Goal: Task Accomplishment & Management: Use online tool/utility

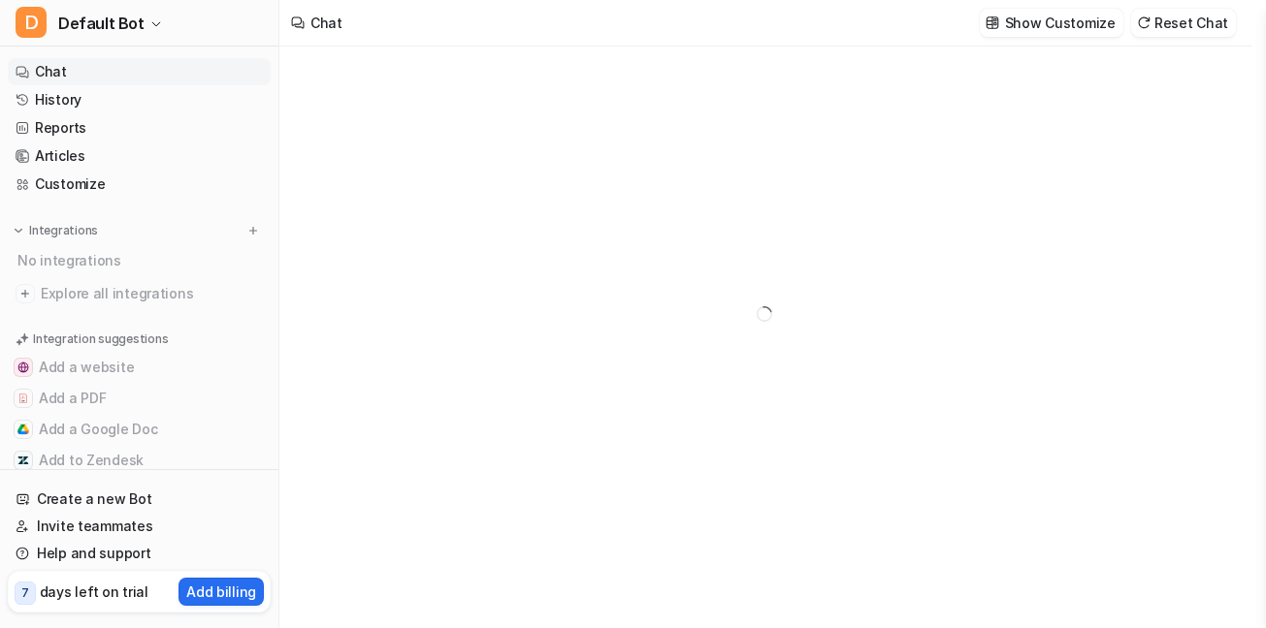
type textarea "**********"
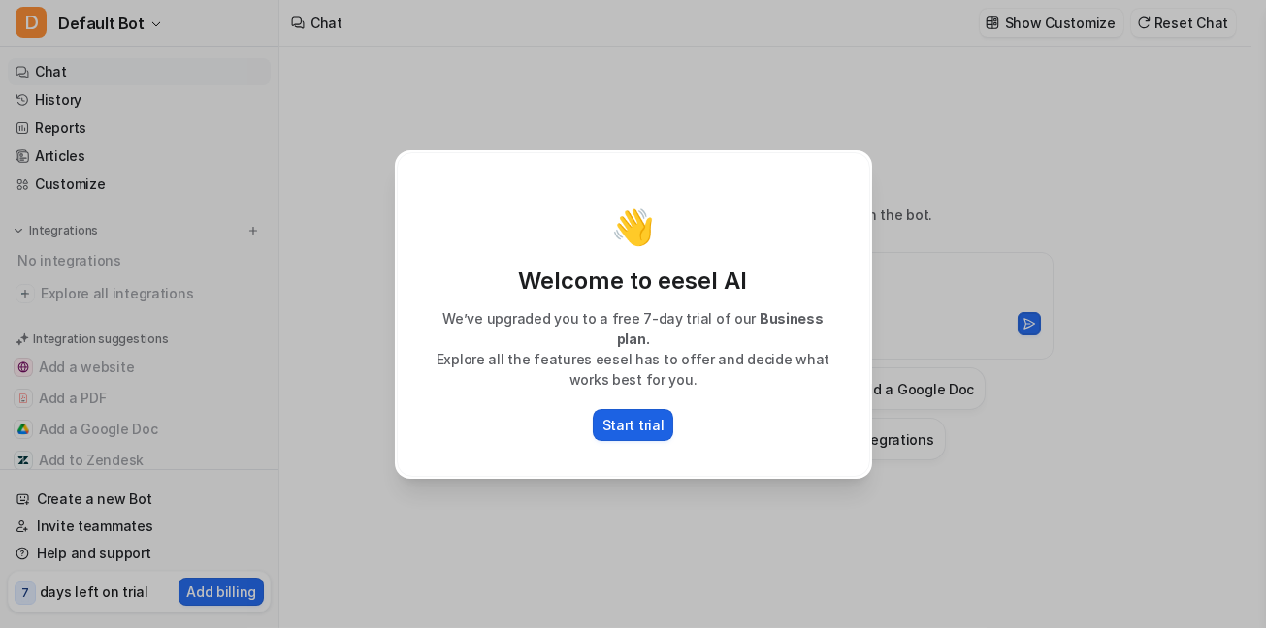
click at [623, 415] on p "Start trial" at bounding box center [633, 425] width 62 height 20
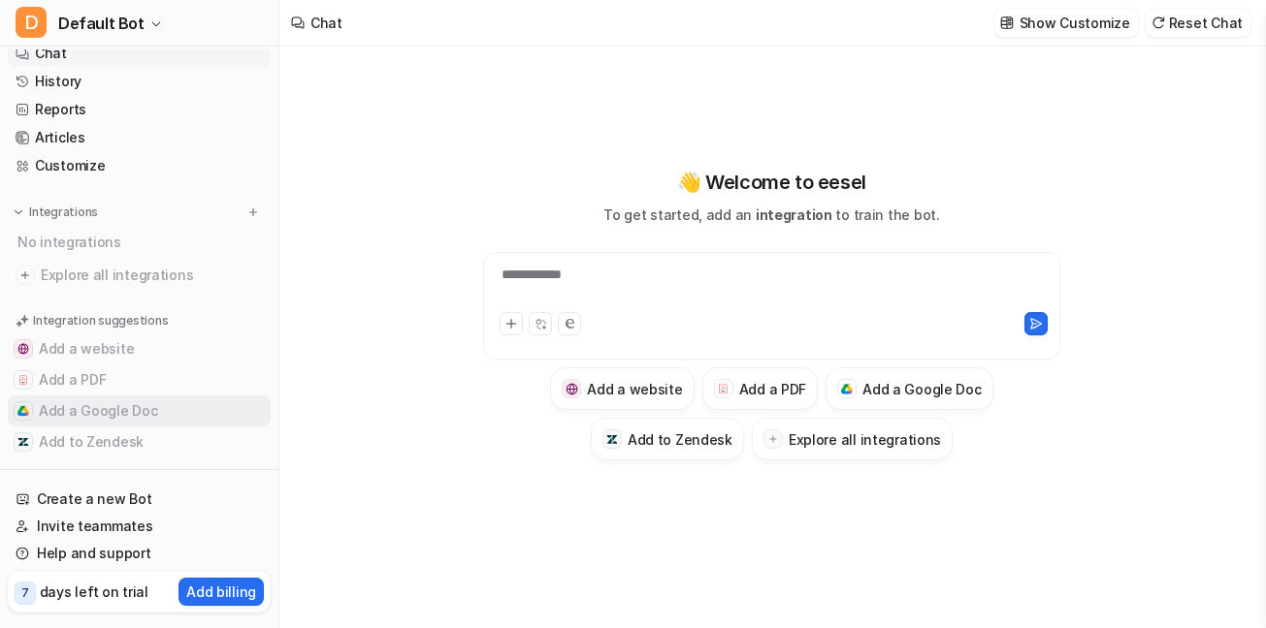
scroll to position [37, 0]
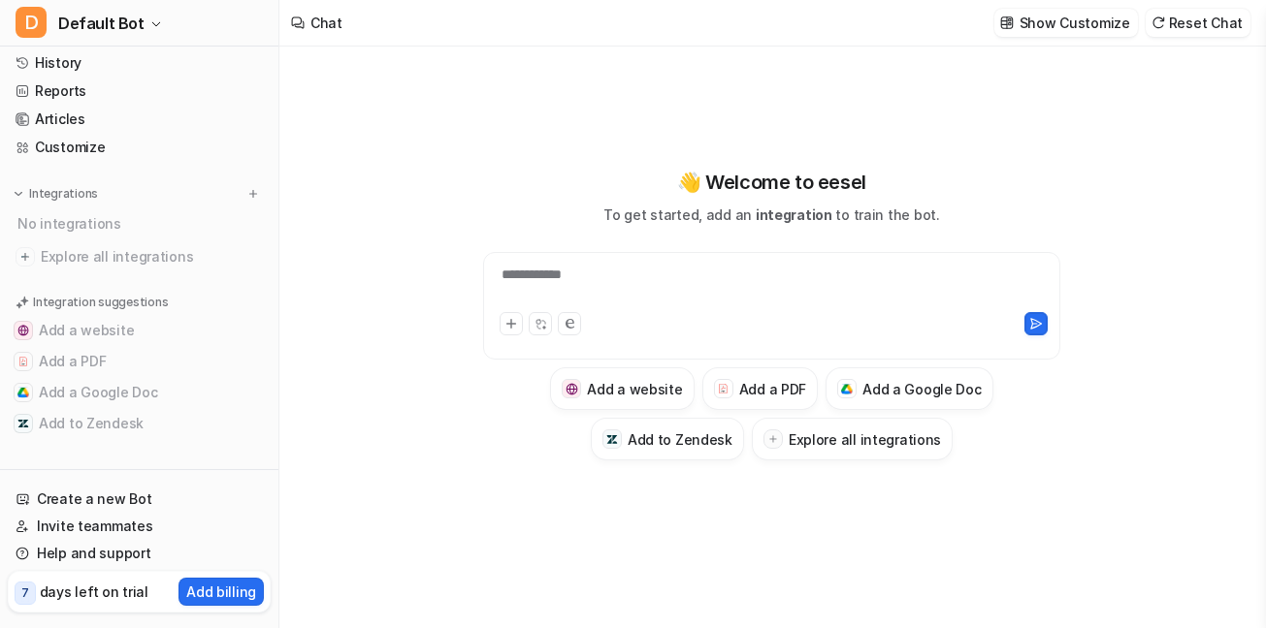
click at [367, 232] on div "**********" at bounding box center [771, 338] width 984 height 582
